Goal: Register for event/course

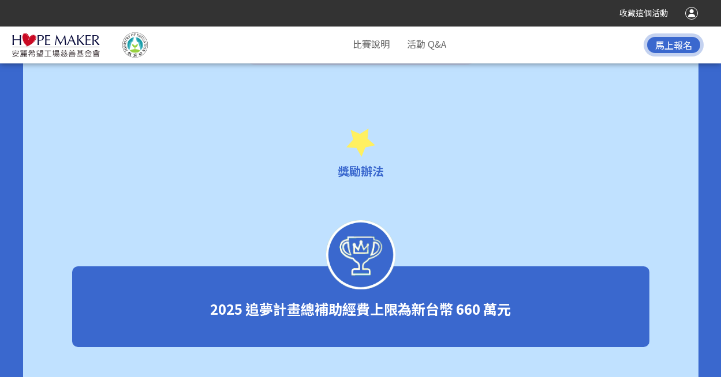
scroll to position [2280, 0]
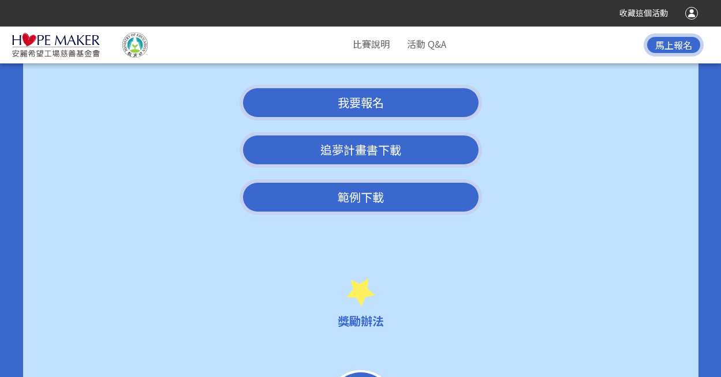
click at [356, 94] on span "我要報名" at bounding box center [361, 102] width 46 height 17
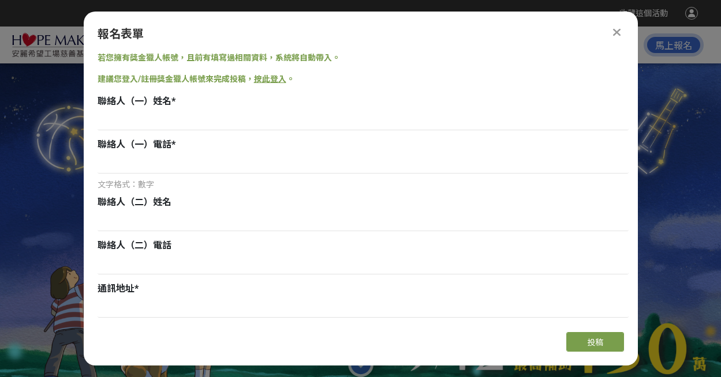
scroll to position [0, 0]
click at [274, 79] on link "按此登入" at bounding box center [270, 78] width 32 height 9
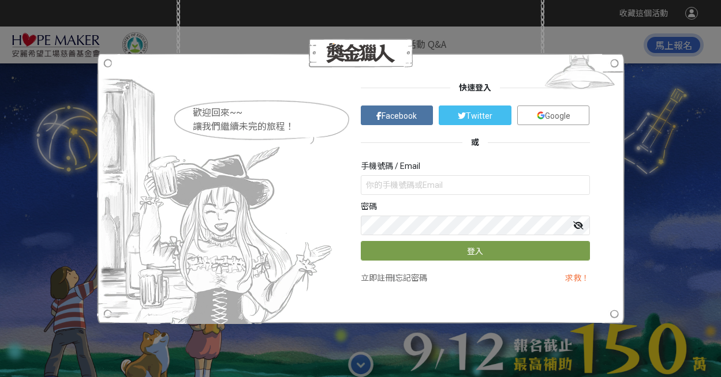
scroll to position [2280, 0]
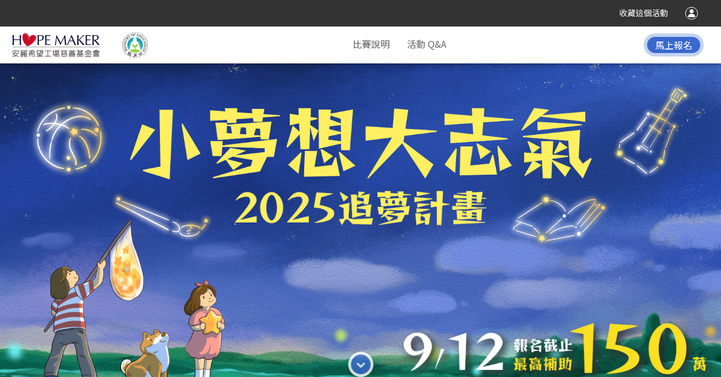
click at [401, 243] on div at bounding box center [360, 207] width 721 height 377
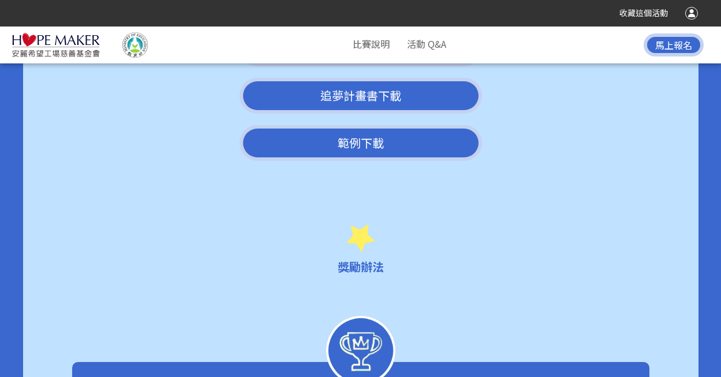
scroll to position [2049, 0]
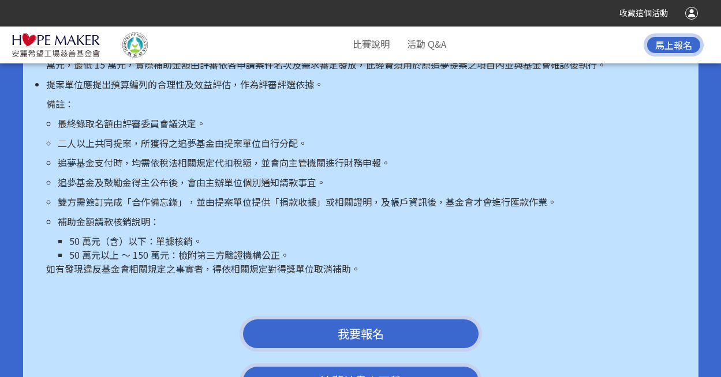
click at [370, 325] on span "我要報名" at bounding box center [361, 333] width 46 height 17
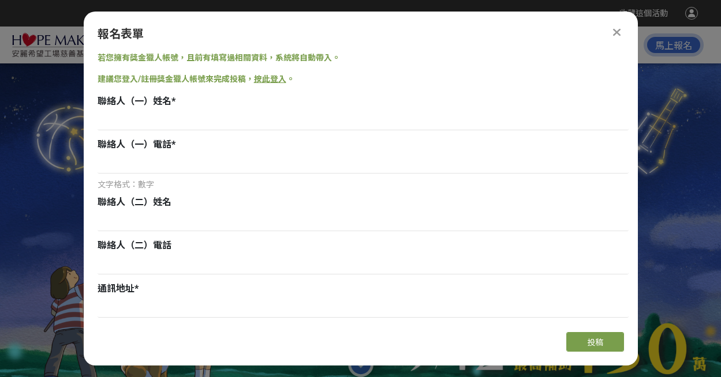
scroll to position [0, 0]
click at [602, 343] on span "投稿" at bounding box center [595, 342] width 16 height 9
click at [272, 80] on link "按此登入" at bounding box center [270, 78] width 32 height 9
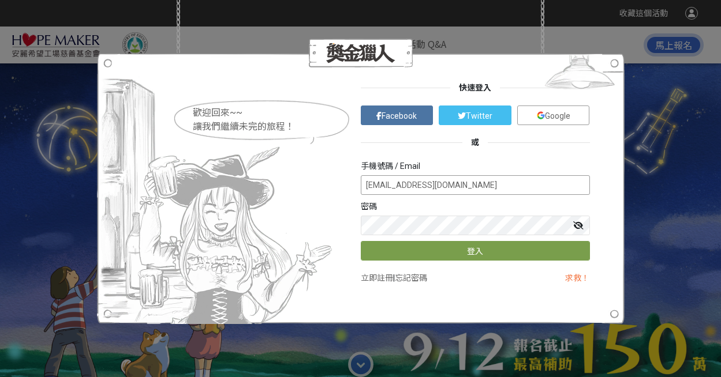
type input "[EMAIL_ADDRESS][DOMAIN_NAME]"
click at [379, 275] on link "立即註冊" at bounding box center [377, 278] width 32 height 9
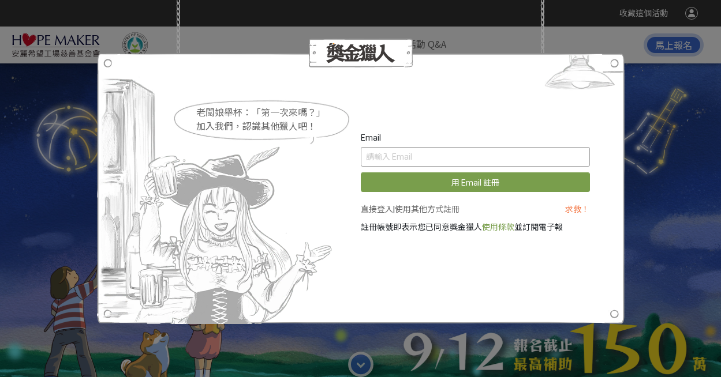
click at [407, 160] on input "text" at bounding box center [475, 157] width 229 height 20
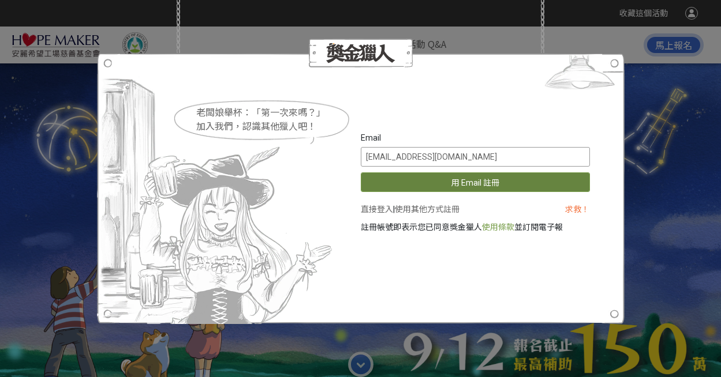
type input "[EMAIL_ADDRESS][DOMAIN_NAME]"
click at [480, 184] on button "用 Email 註冊" at bounding box center [475, 183] width 229 height 20
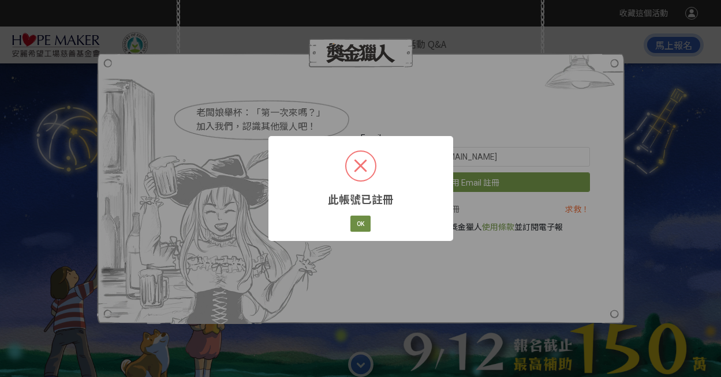
click at [364, 224] on button "OK" at bounding box center [360, 224] width 20 height 16
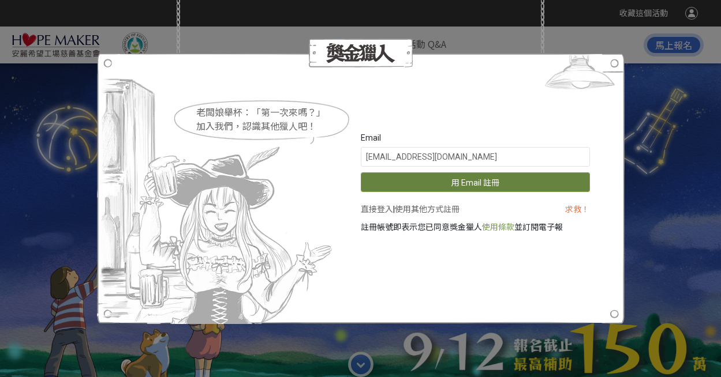
click at [475, 182] on button "用 Email 註冊" at bounding box center [475, 183] width 229 height 20
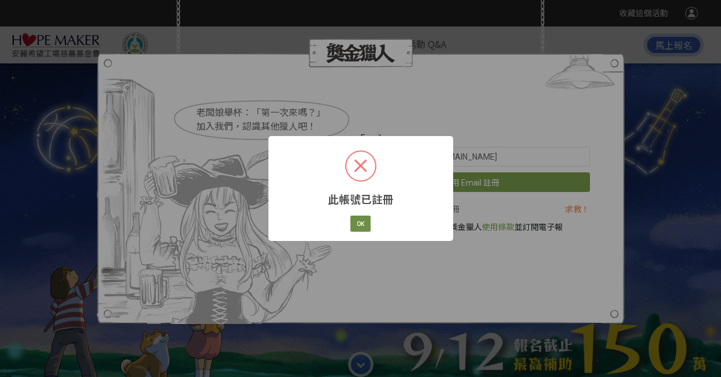
click at [360, 222] on button "OK" at bounding box center [360, 224] width 20 height 16
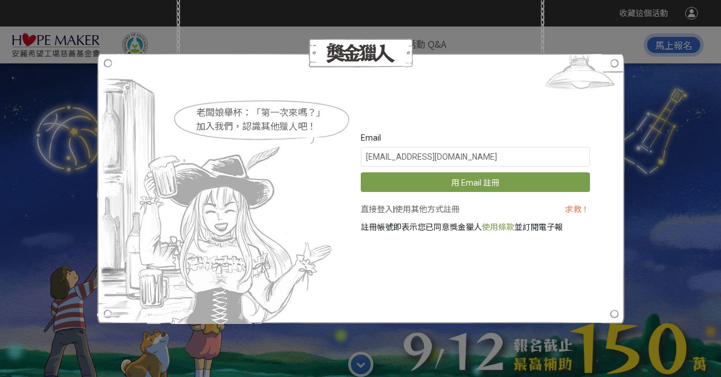
click at [579, 210] on link "求救！" at bounding box center [577, 209] width 24 height 9
click at [383, 210] on link "直接登入" at bounding box center [377, 209] width 32 height 9
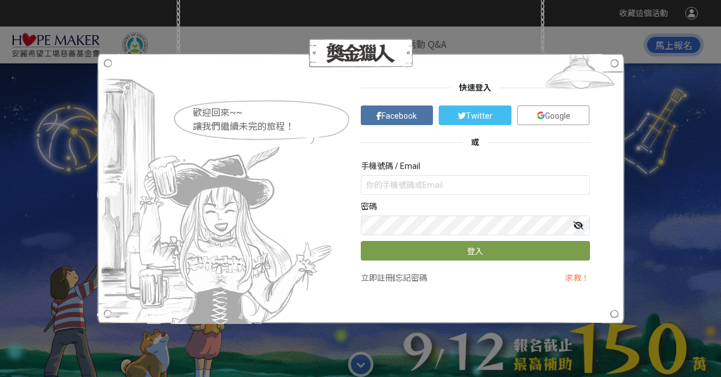
click at [412, 280] on link "忘記密碼" at bounding box center [411, 278] width 32 height 9
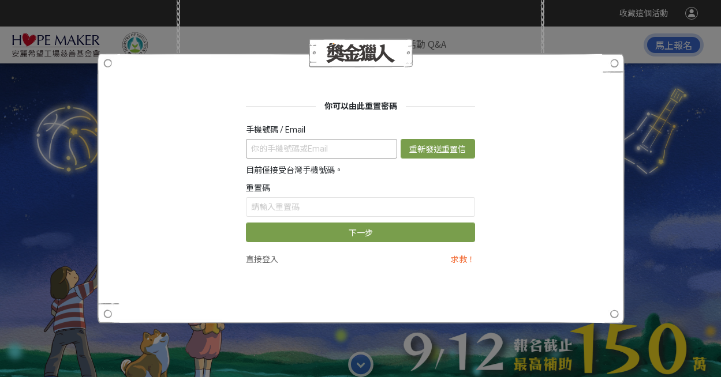
click at [291, 151] on input "text" at bounding box center [321, 149] width 151 height 20
type input "acrobattaiwanz@gmail.com"
click at [436, 154] on button "重新發送重置信" at bounding box center [437, 149] width 74 height 20
click at [391, 208] on input "text" at bounding box center [360, 207] width 229 height 20
type input "b"
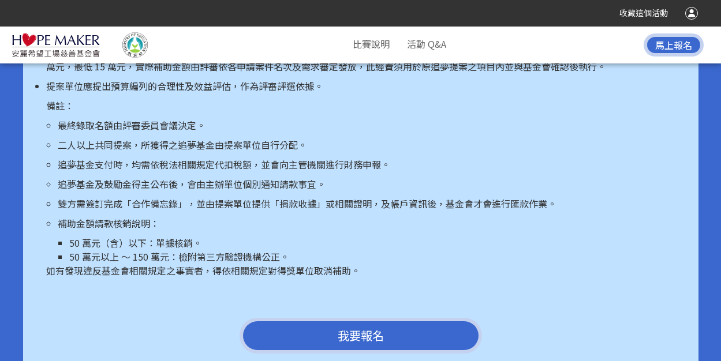
scroll to position [2163, 0]
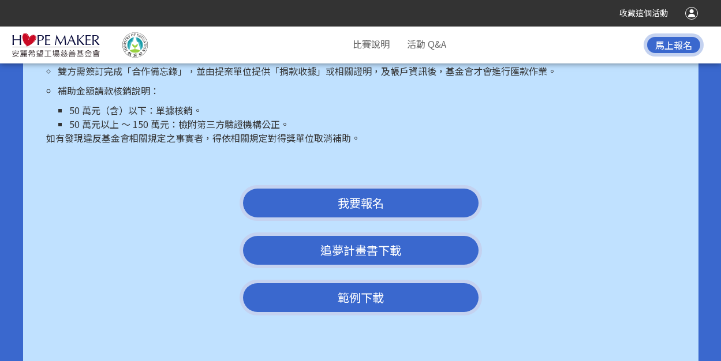
click at [361, 196] on span "我要報名" at bounding box center [361, 202] width 46 height 17
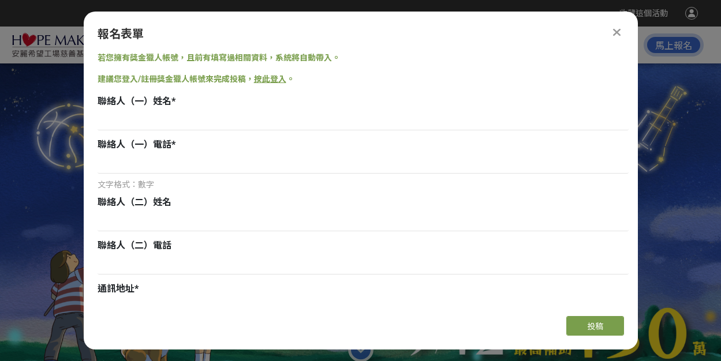
scroll to position [0, 0]
click at [267, 81] on link "按此登入" at bounding box center [270, 78] width 32 height 9
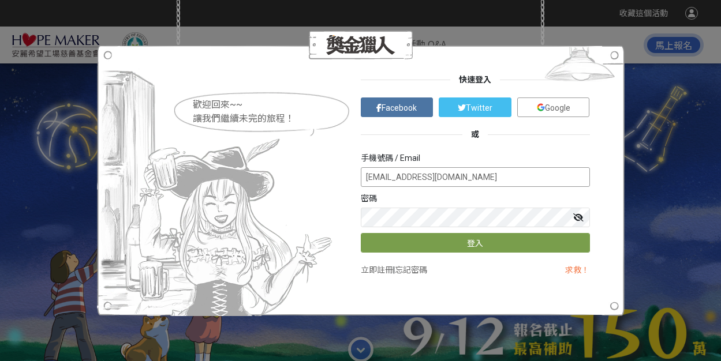
type input "[EMAIL_ADDRESS][DOMAIN_NAME]"
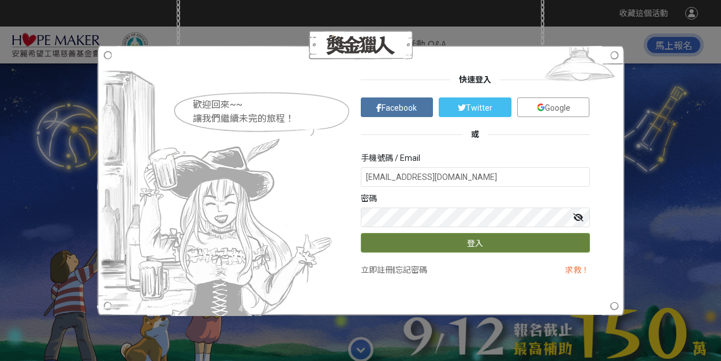
click at [385, 241] on button "登入" at bounding box center [475, 243] width 229 height 20
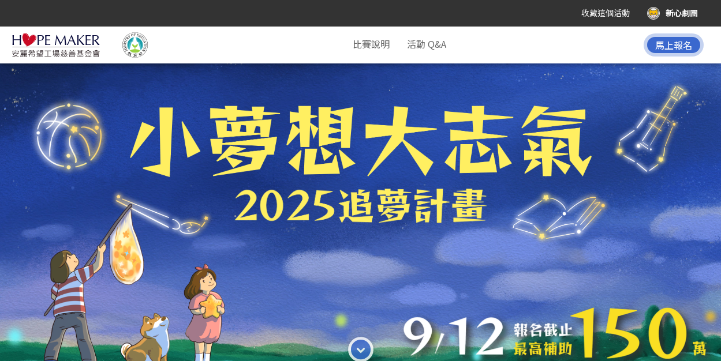
click at [679, 47] on span "馬上報名" at bounding box center [673, 45] width 37 height 14
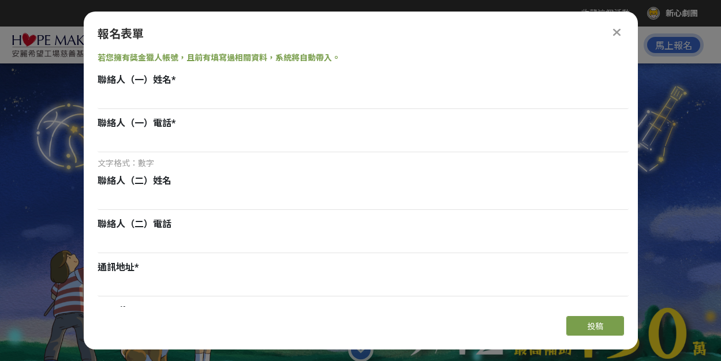
type input "0229679719"
type input "acrobattaiwanz@gmail.com"
type input "新心劇團"
type input "r"
type input "江麗芬"
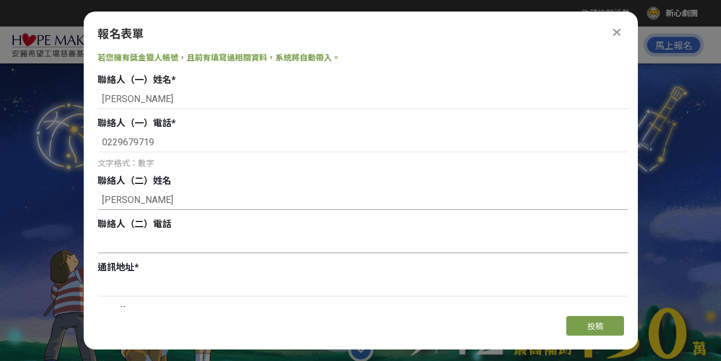
type input "王光華"
type input "0928944355"
type input "新北市板橋區中正路435號"
click at [603, 326] on button "投稿" at bounding box center [595, 326] width 58 height 20
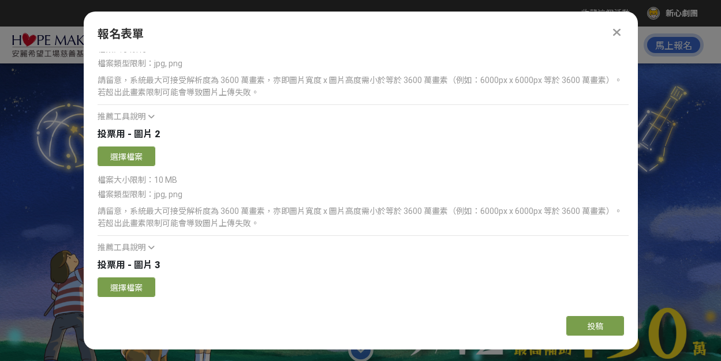
scroll to position [2146, 0]
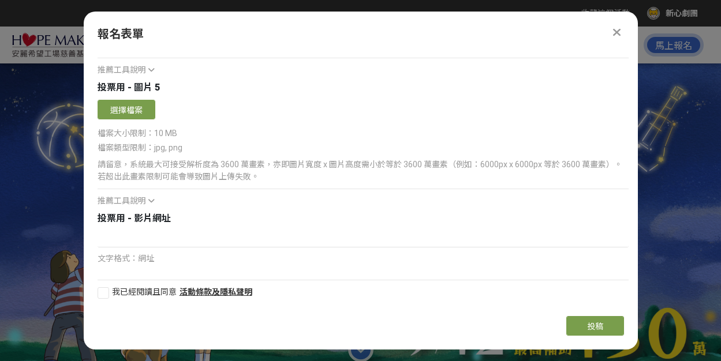
click at [615, 34] on icon at bounding box center [616, 33] width 9 height 12
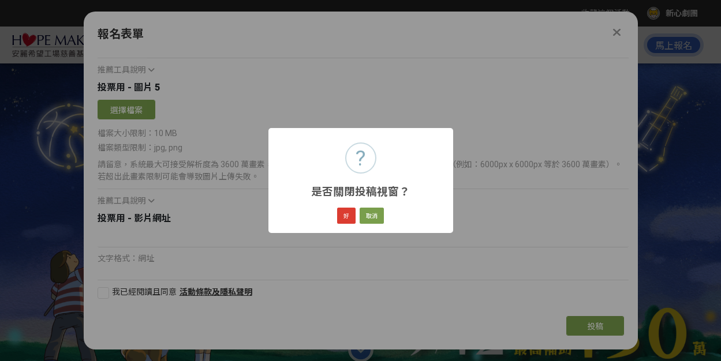
click at [351, 218] on button "好" at bounding box center [346, 216] width 18 height 16
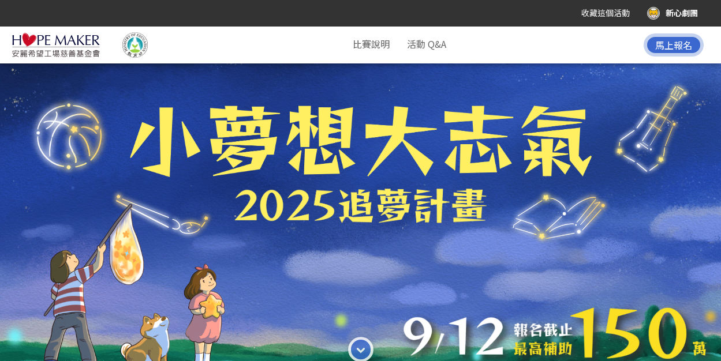
click at [672, 13] on div "新心劇團" at bounding box center [672, 13] width 51 height 13
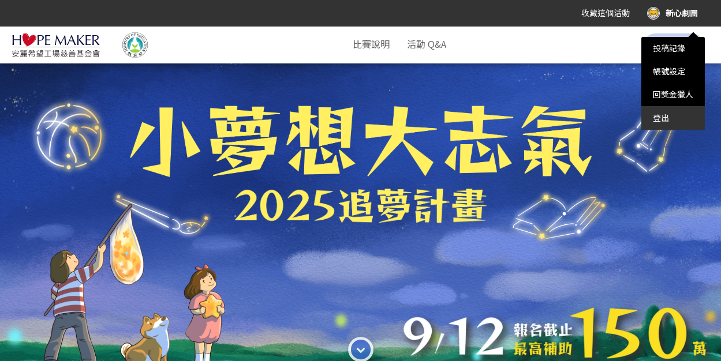
click at [663, 118] on div "登出" at bounding box center [672, 118] width 63 height 23
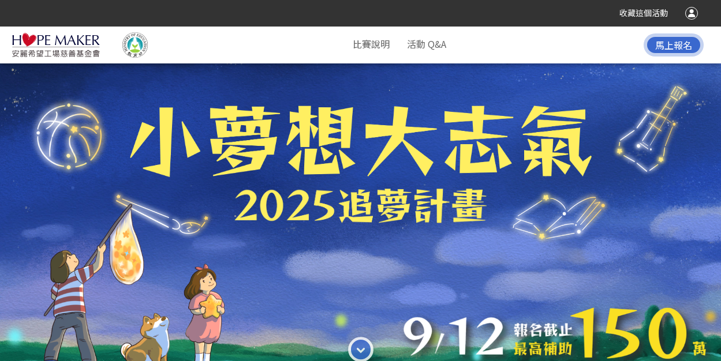
scroll to position [813, 0]
